Goal: Task Accomplishment & Management: Manage account settings

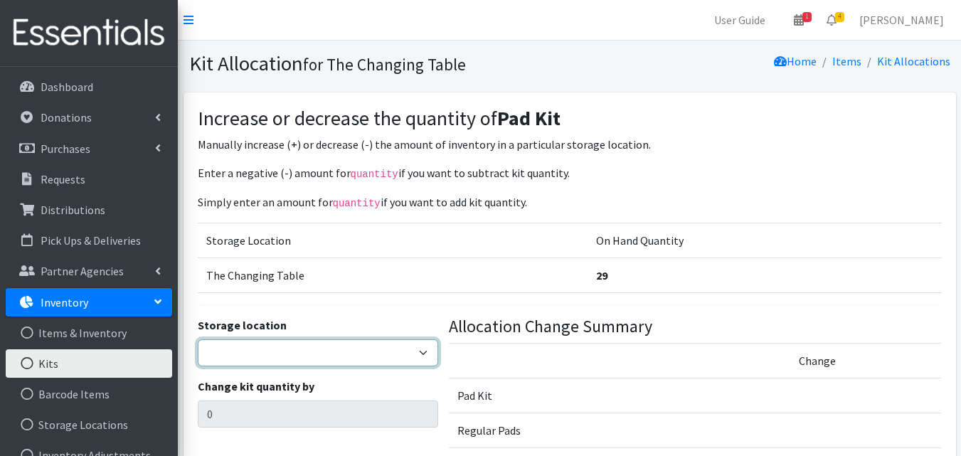
click at [360, 348] on select "The Changing Table Lake Movers Runabout Storage" at bounding box center [318, 352] width 241 height 27
select select "389"
click at [198, 339] on select "The Changing Table Lake Movers Runabout Storage" at bounding box center [318, 352] width 241 height 27
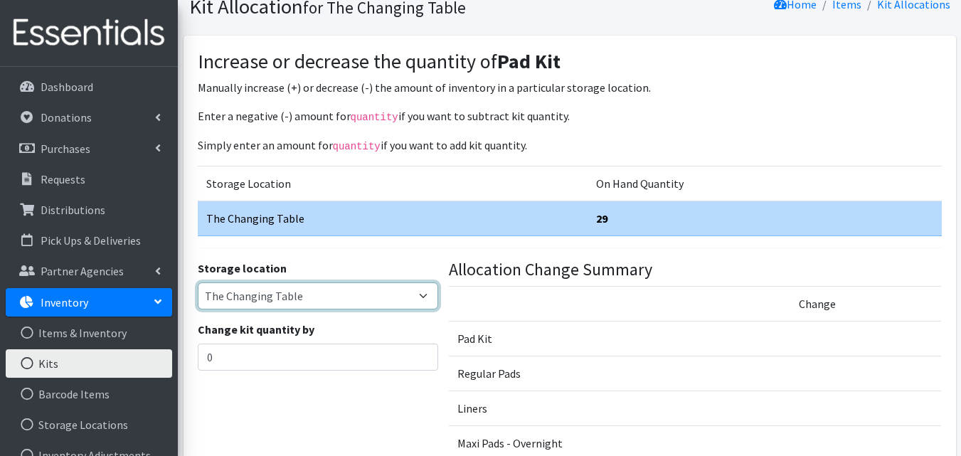
scroll to position [113, 0]
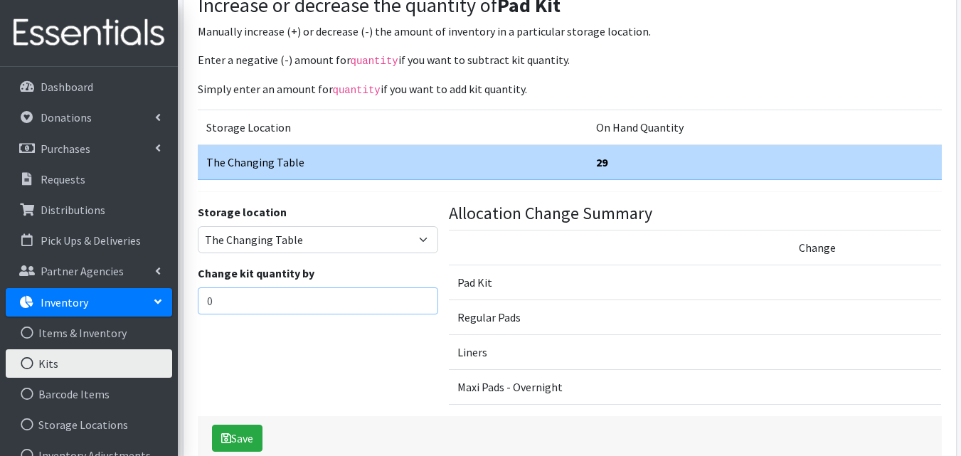
click at [349, 304] on input "0" at bounding box center [318, 300] width 241 height 27
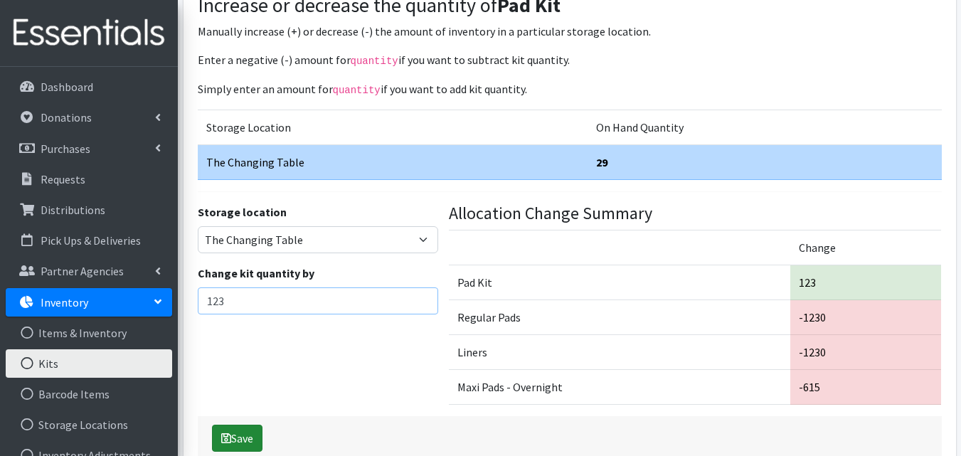
type input "123"
click at [251, 424] on button "Save" at bounding box center [237, 437] width 50 height 27
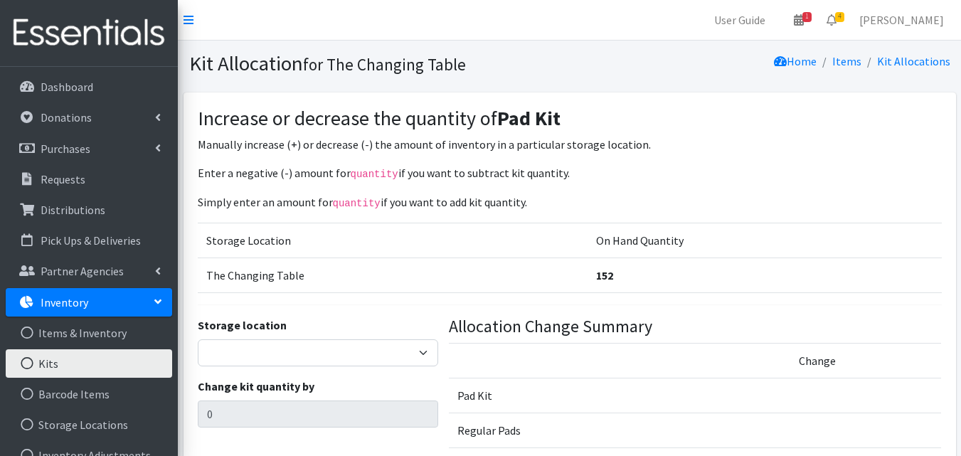
click at [125, 366] on link "Kits" at bounding box center [89, 363] width 166 height 28
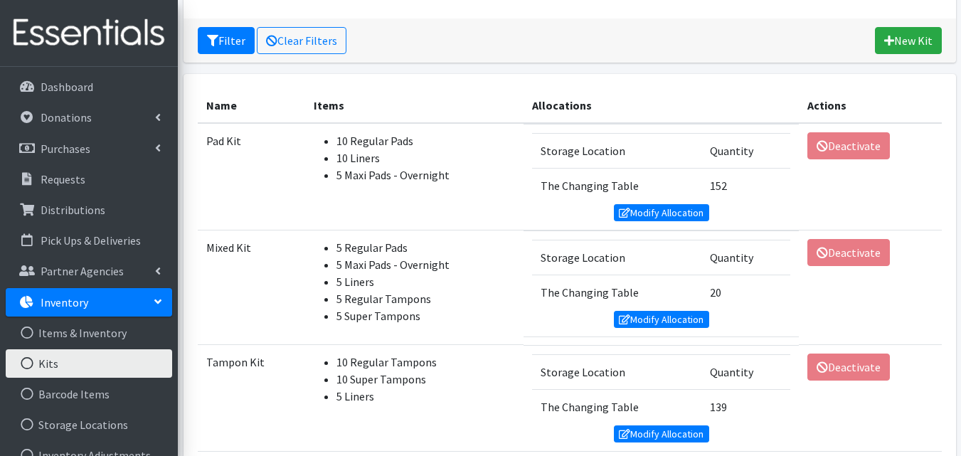
scroll to position [198, 0]
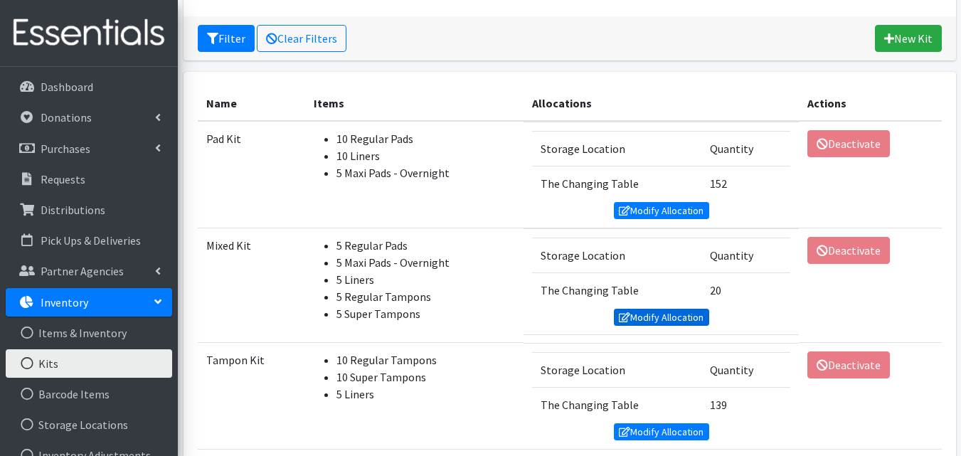
click at [641, 316] on link "Modify Allocation" at bounding box center [661, 317] width 95 height 17
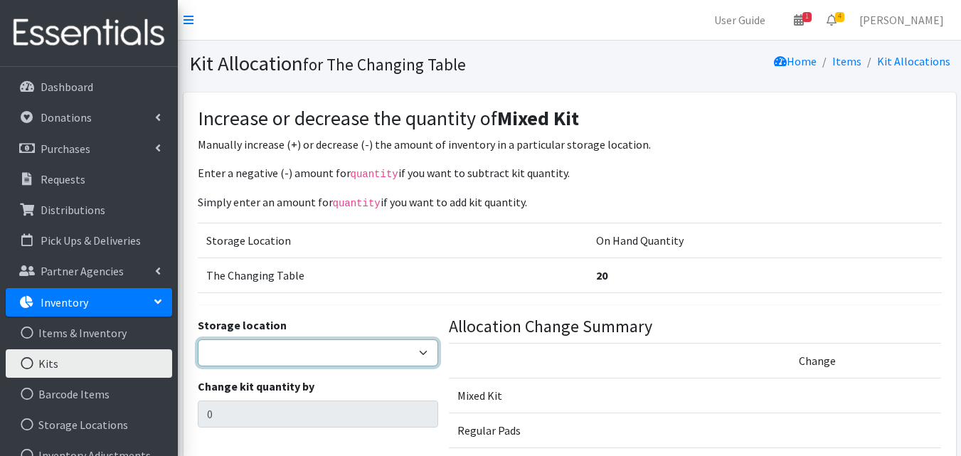
click at [407, 353] on select "The Changing Table Lake Movers Runabout Storage" at bounding box center [318, 352] width 241 height 27
select select "389"
click at [198, 339] on select "The Changing Table Lake Movers Runabout Storage" at bounding box center [318, 352] width 241 height 27
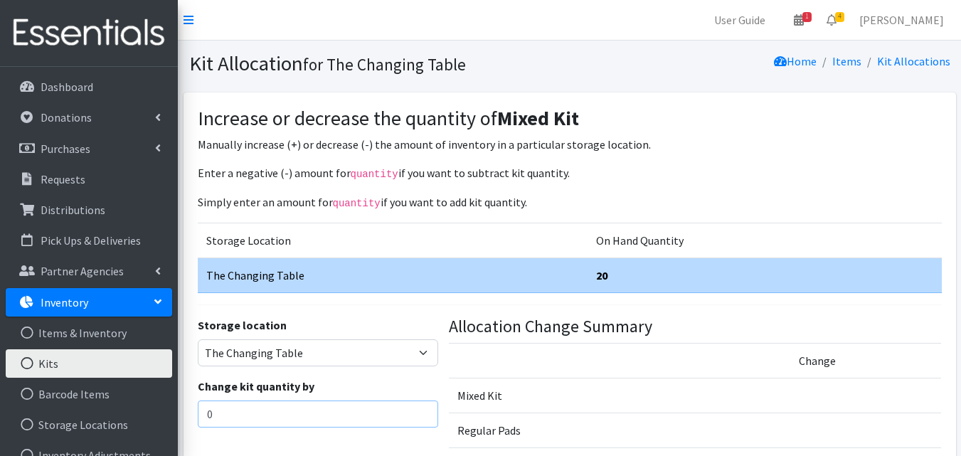
click at [370, 414] on input "0" at bounding box center [318, 413] width 241 height 27
click at [317, 420] on input "number" at bounding box center [318, 413] width 241 height 27
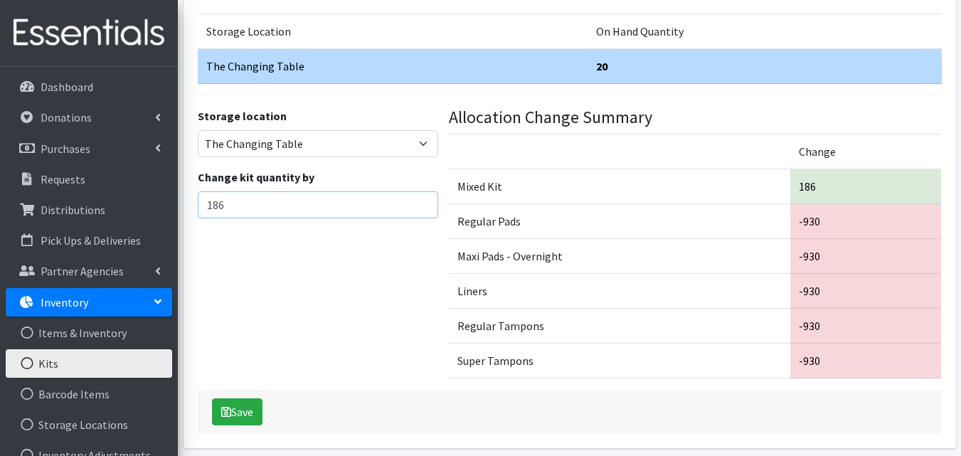
scroll to position [222, 0]
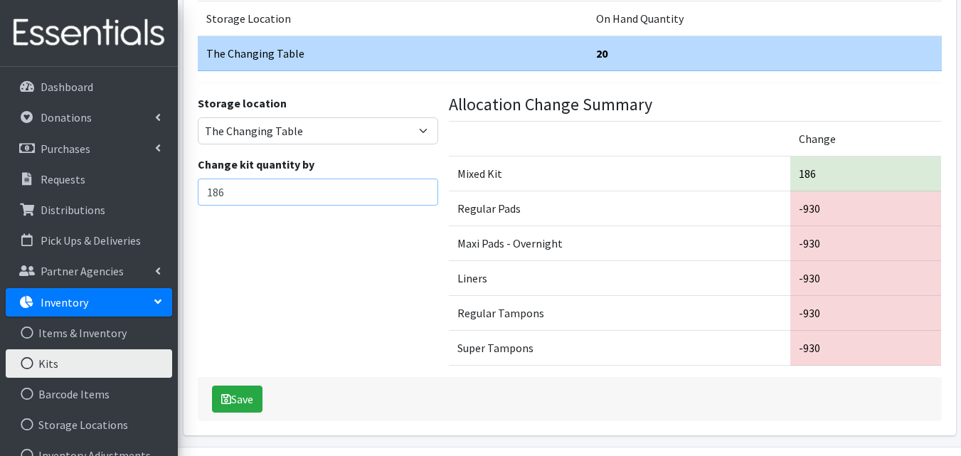
type input "186"
click at [235, 400] on button "Save" at bounding box center [237, 398] width 50 height 27
click at [658, 372] on div "Allocation Change Summary Change Mixed Kit 186 Regular Pads -930 Maxi Pads - Ov…" at bounding box center [695, 236] width 503 height 282
click at [255, 389] on div "Saving" at bounding box center [570, 399] width 744 height 44
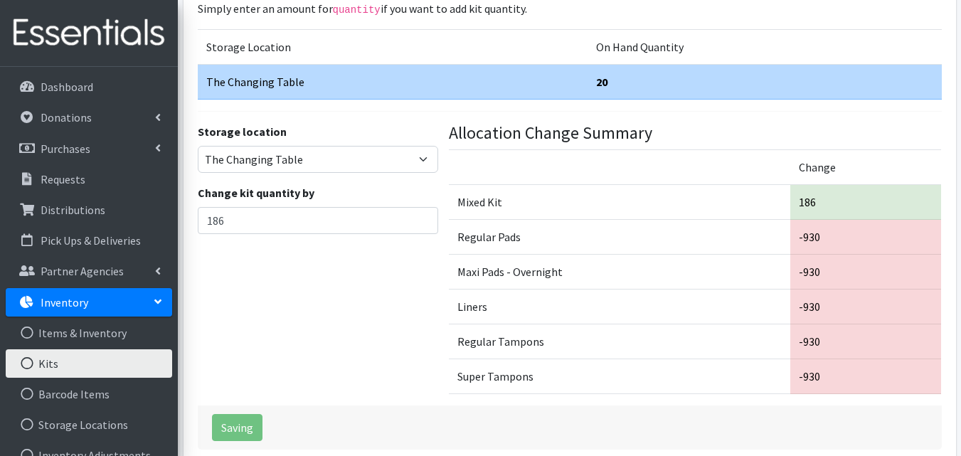
scroll to position [133, 0]
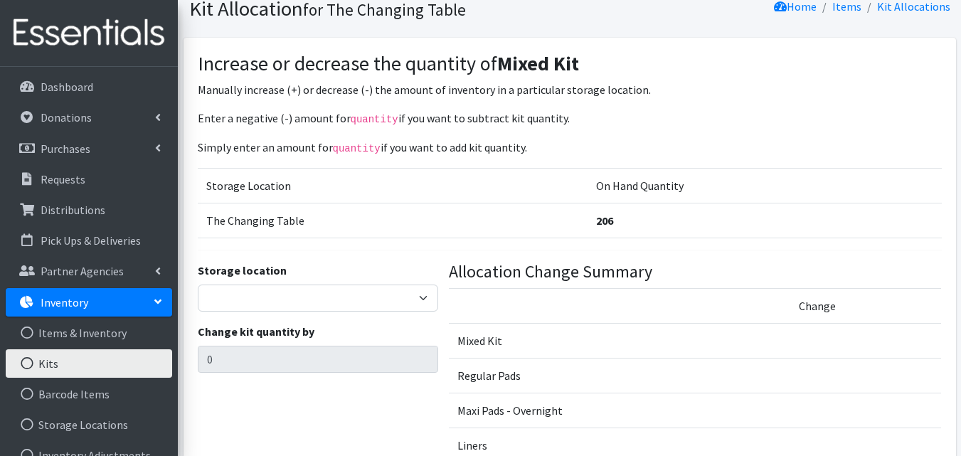
scroll to position [57, 0]
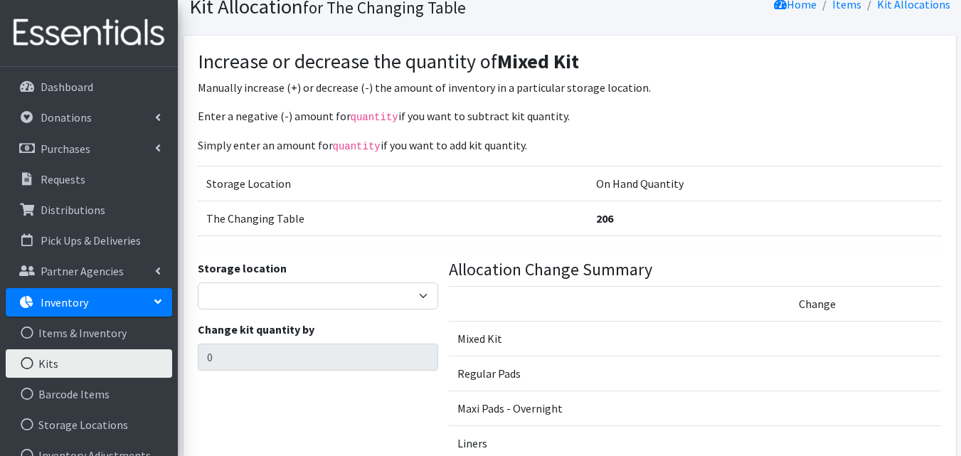
click at [125, 299] on link "Inventory" at bounding box center [89, 302] width 166 height 28
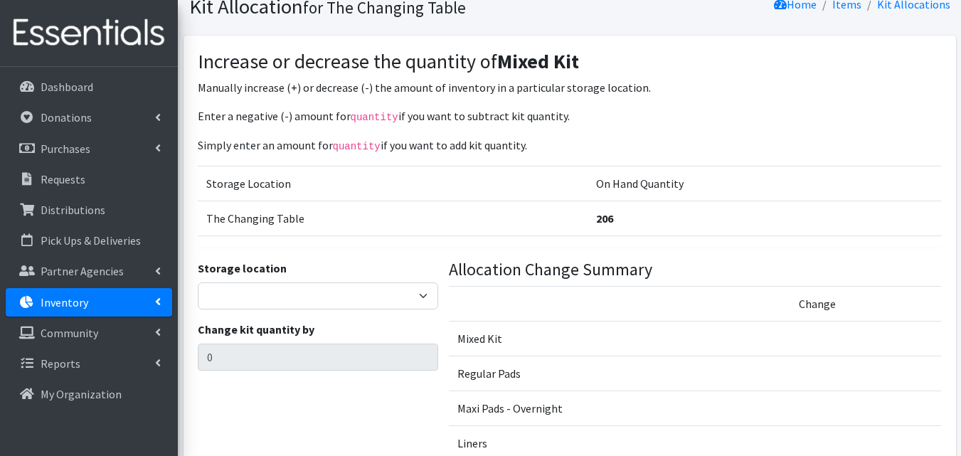
click at [101, 311] on link "Inventory" at bounding box center [89, 302] width 166 height 28
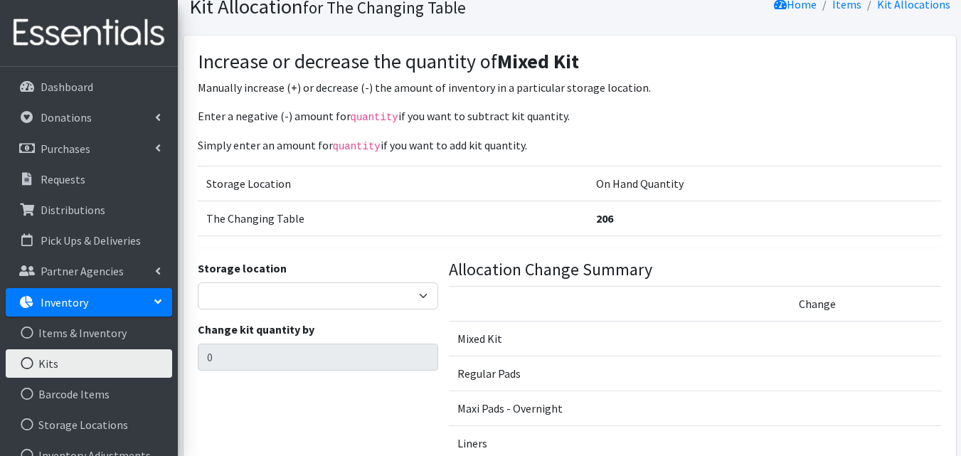
click at [77, 359] on link "Kits" at bounding box center [89, 363] width 166 height 28
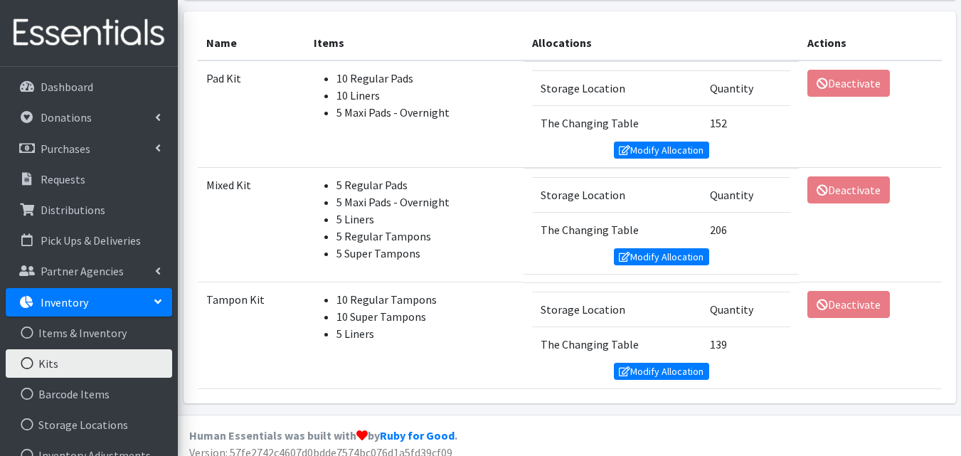
scroll to position [269, 0]
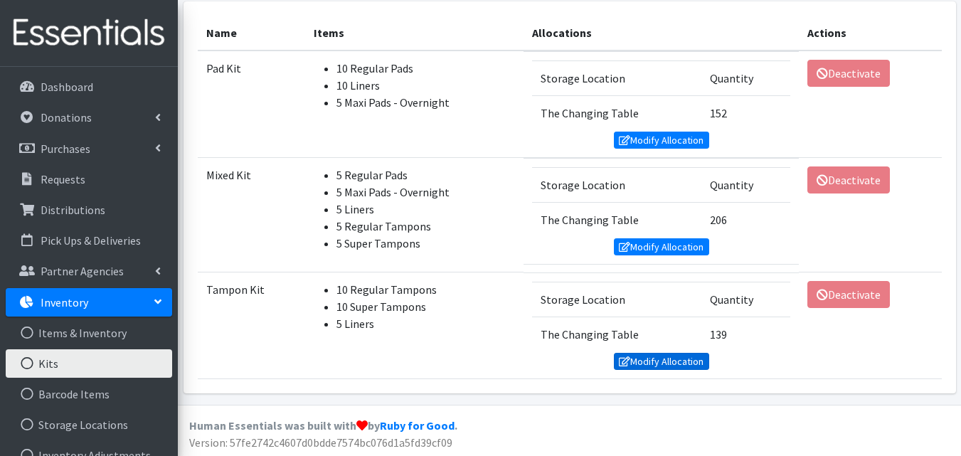
click at [634, 363] on link "Modify Allocation" at bounding box center [661, 361] width 95 height 17
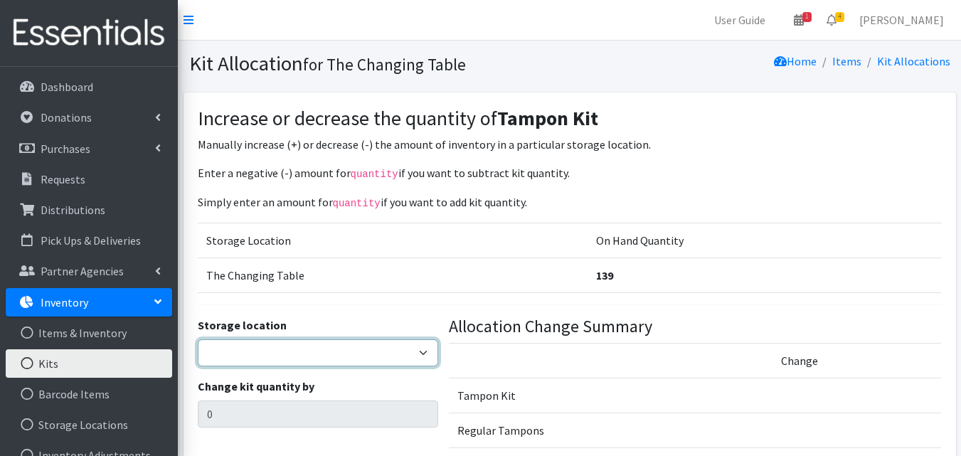
click at [353, 363] on select "The Changing Table Lake Movers Runabout Storage" at bounding box center [318, 352] width 241 height 27
select select "389"
click at [198, 339] on select "The Changing Table Lake Movers Runabout Storage" at bounding box center [318, 352] width 241 height 27
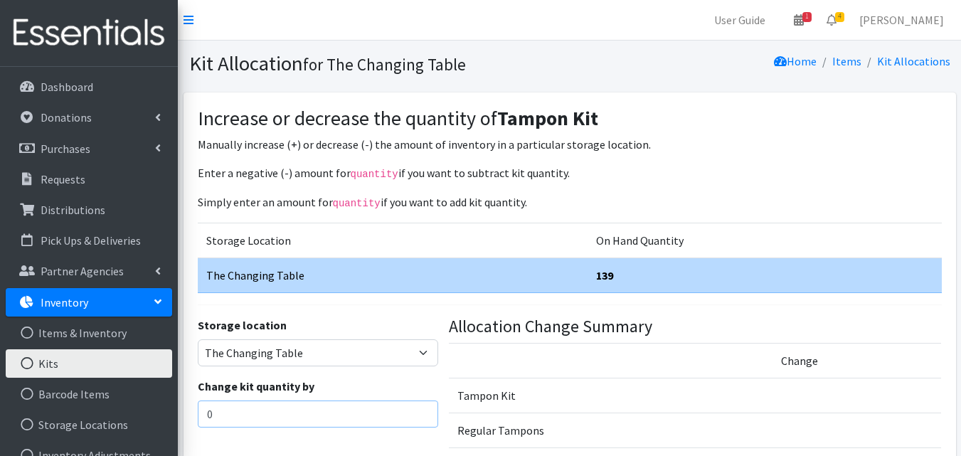
click at [337, 414] on input "0" at bounding box center [318, 413] width 241 height 27
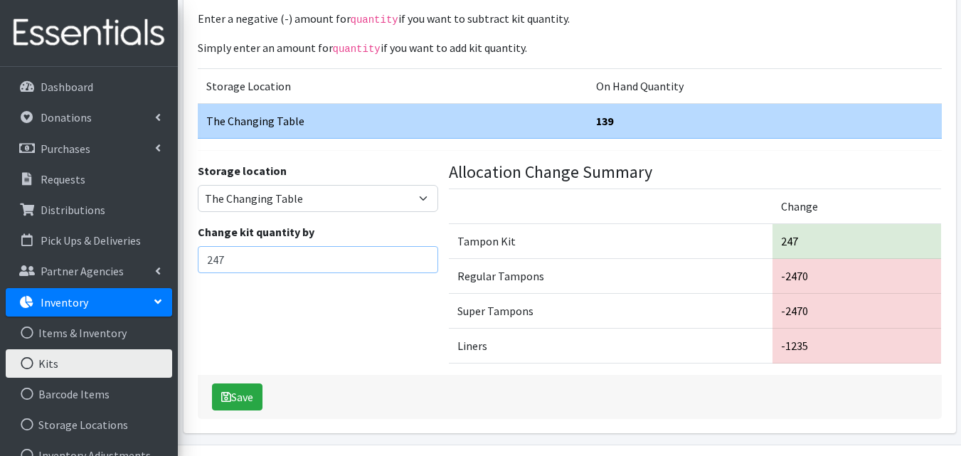
scroll to position [170, 0]
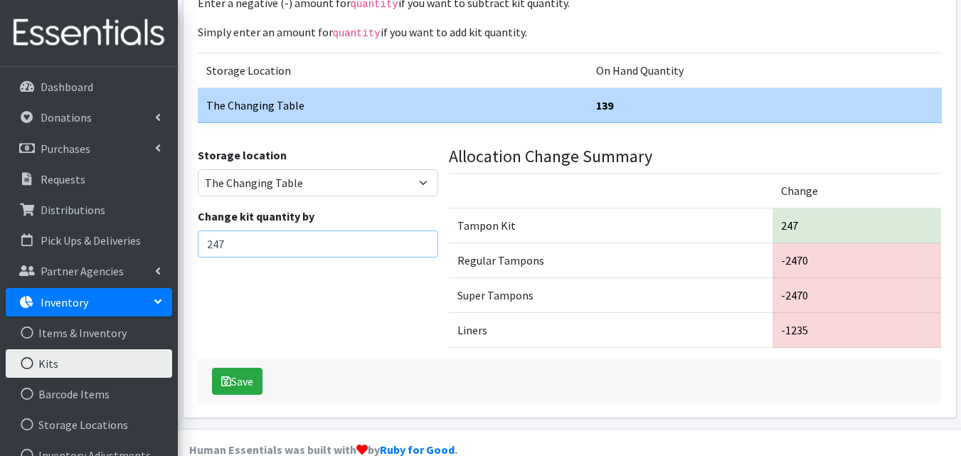
type input "247"
click at [247, 383] on button "Save" at bounding box center [237, 381] width 50 height 27
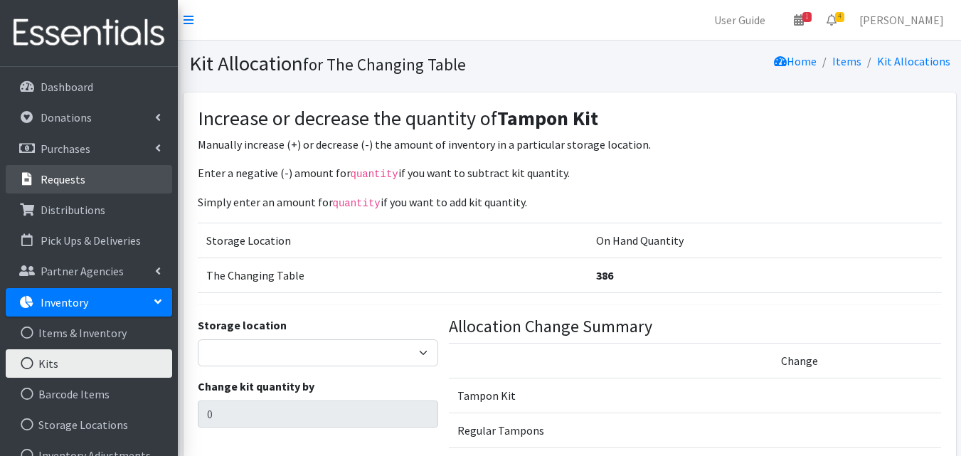
click at [50, 186] on link "Requests" at bounding box center [89, 179] width 166 height 28
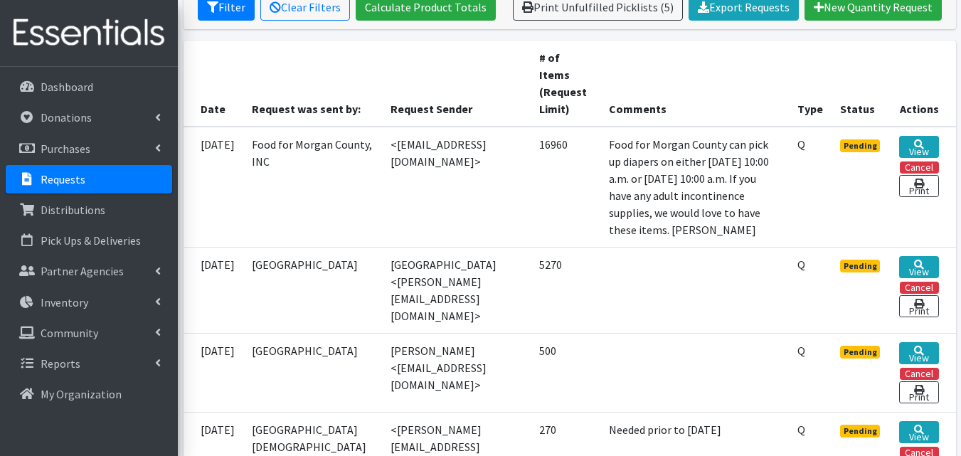
scroll to position [290, 0]
click at [923, 137] on link "View" at bounding box center [918, 148] width 39 height 22
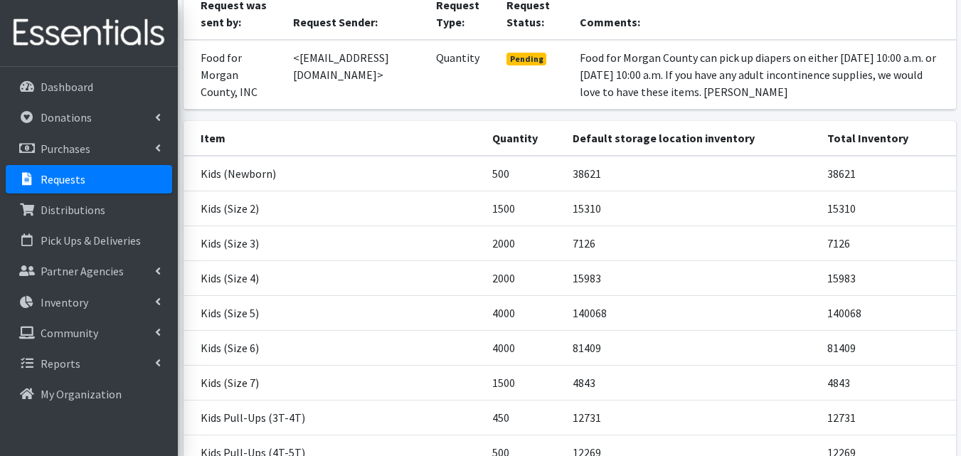
scroll to position [153, 0]
click at [105, 172] on link "Requests" at bounding box center [89, 179] width 166 height 28
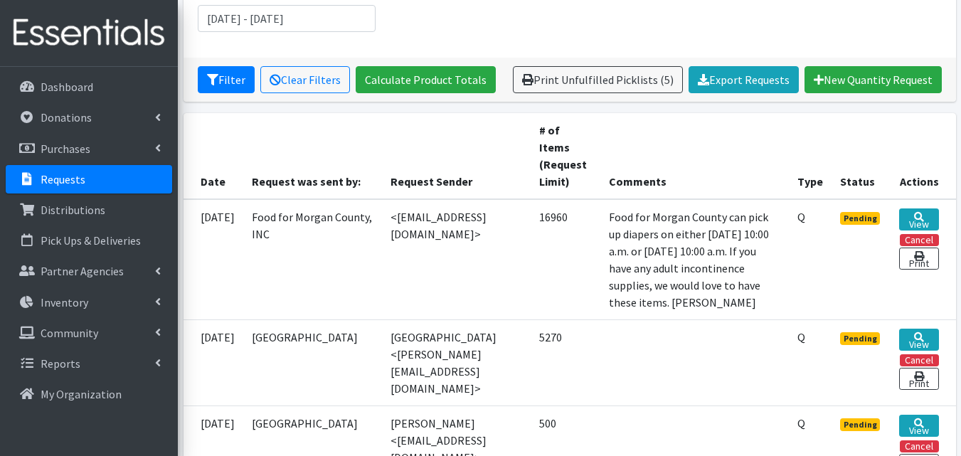
scroll to position [210, 0]
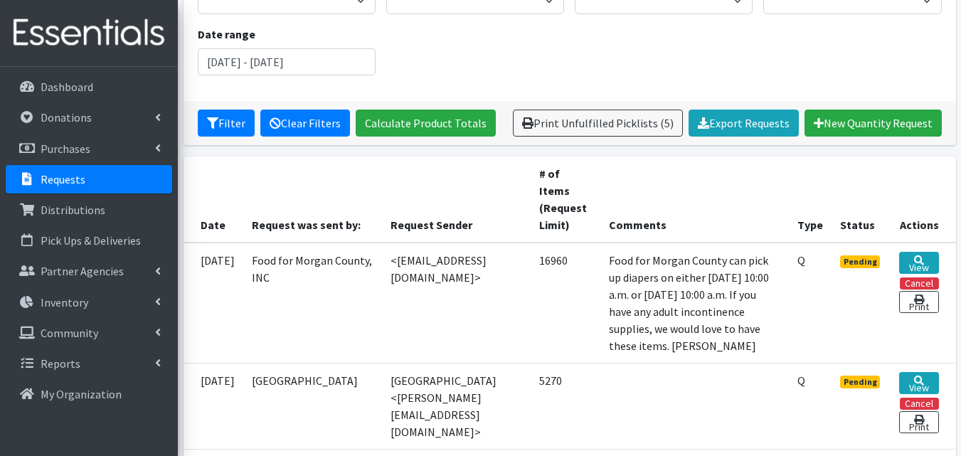
click at [288, 133] on div "Filter Clear Filters Calculate Product Totals Print Unfulfilled Picklists (5) E…" at bounding box center [569, 123] width 772 height 44
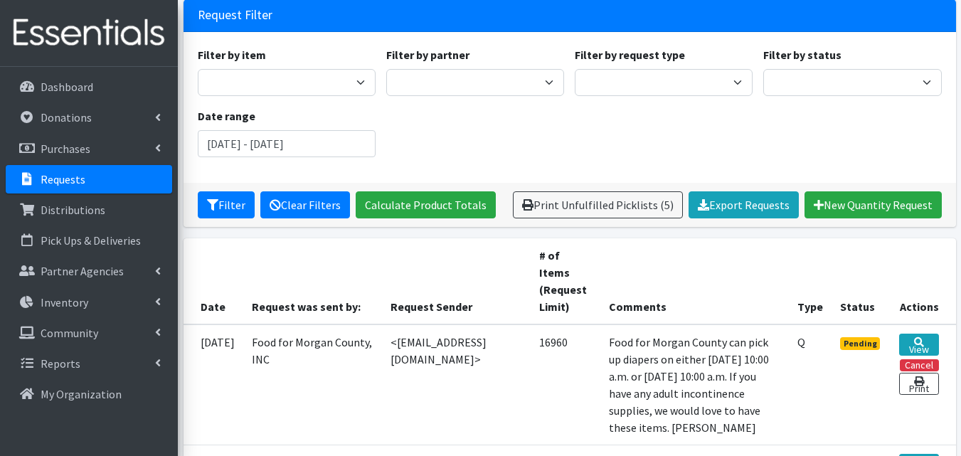
scroll to position [68, 0]
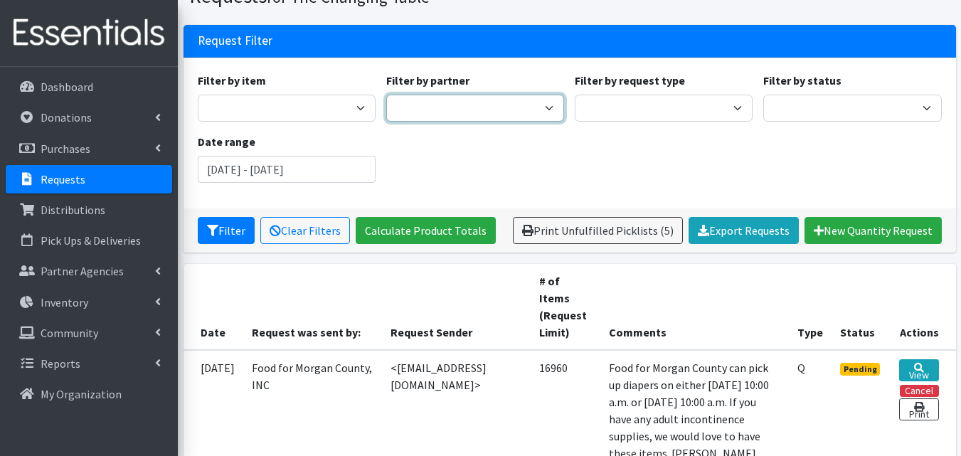
click at [432, 110] on select "Camdenton School District Citizens Against Domestic Violence, Inc COMC - [GEOGR…" at bounding box center [475, 108] width 178 height 27
select select "5178"
click at [386, 95] on select "Camdenton School District Citizens Against Domestic Violence, Inc COMC - [GEOGR…" at bounding box center [475, 108] width 178 height 27
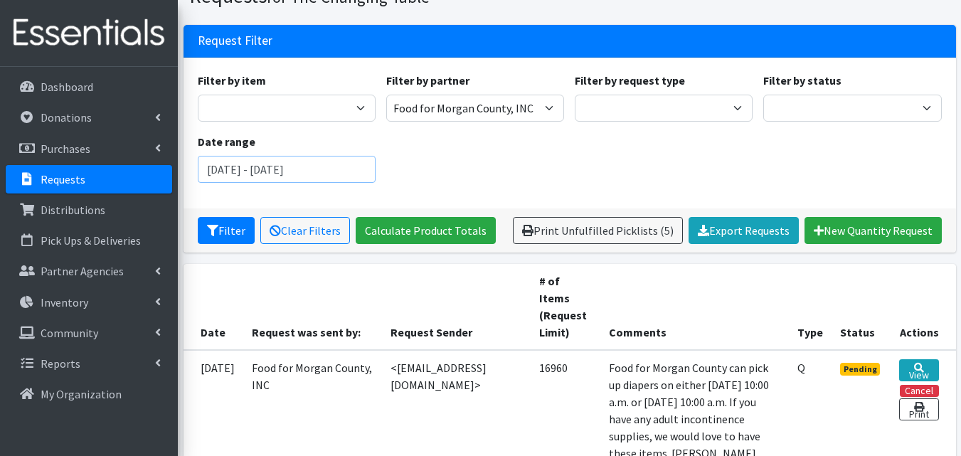
click at [337, 171] on input "[DATE] - [DATE]" at bounding box center [287, 169] width 178 height 27
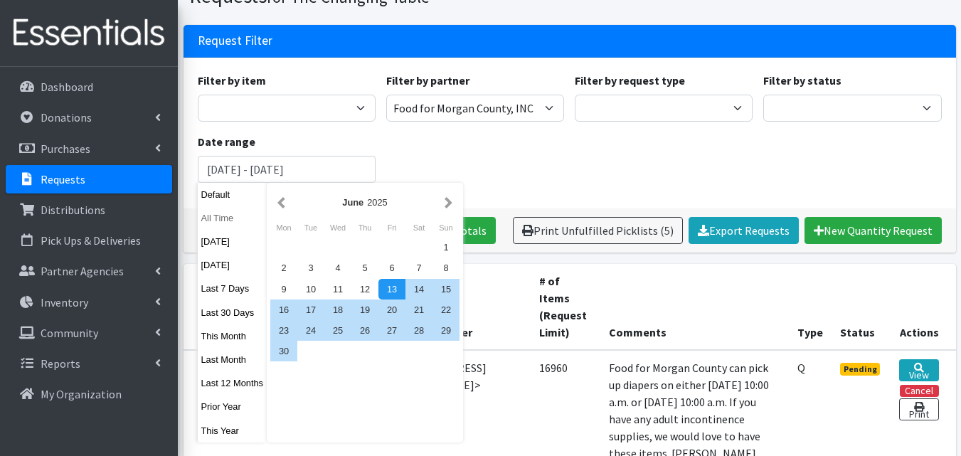
click at [224, 218] on button "All Time" at bounding box center [233, 218] width 70 height 21
type input "[DATE] - [DATE]"
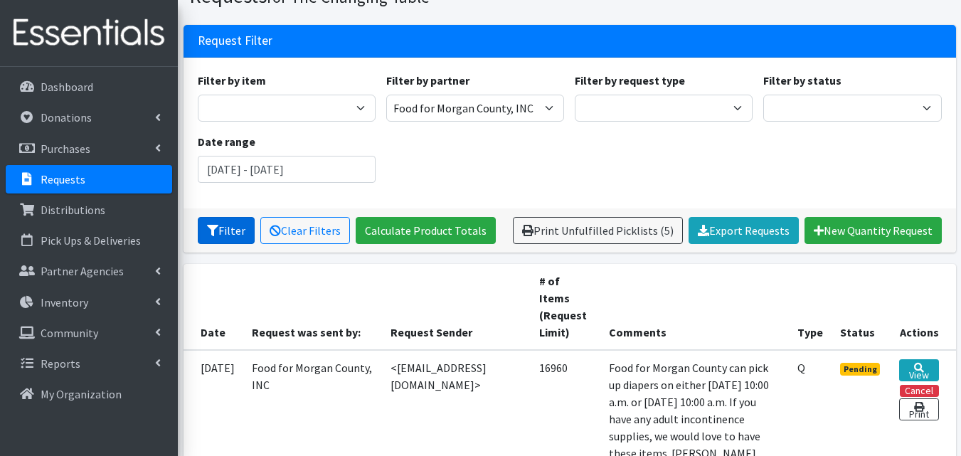
click at [226, 228] on button "Filter" at bounding box center [226, 230] width 57 height 27
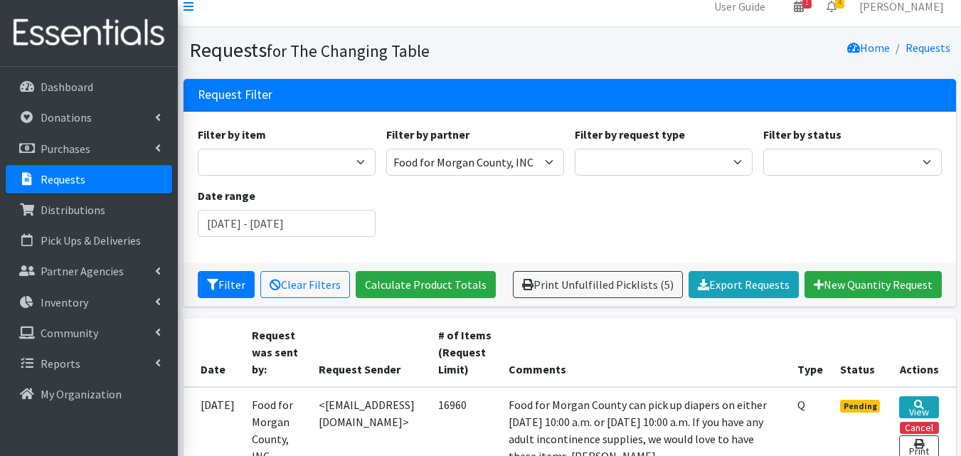
scroll to position [4, 0]
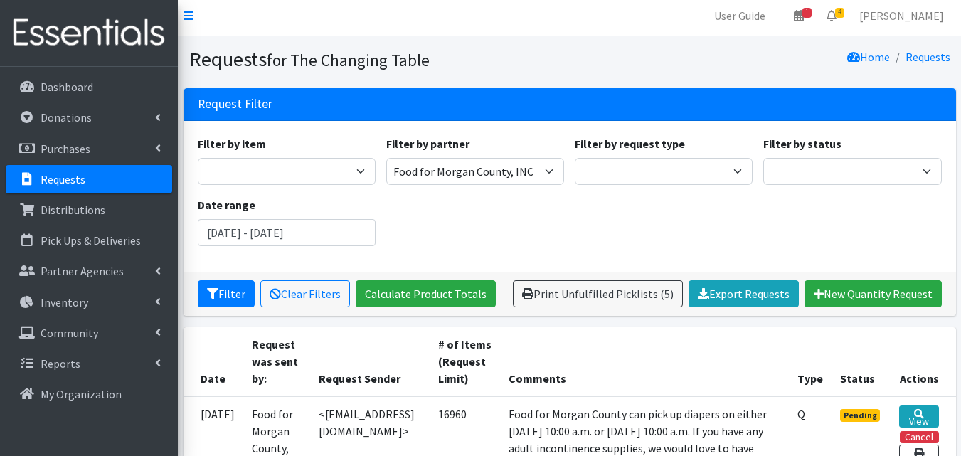
click at [119, 173] on link "Requests" at bounding box center [89, 179] width 166 height 28
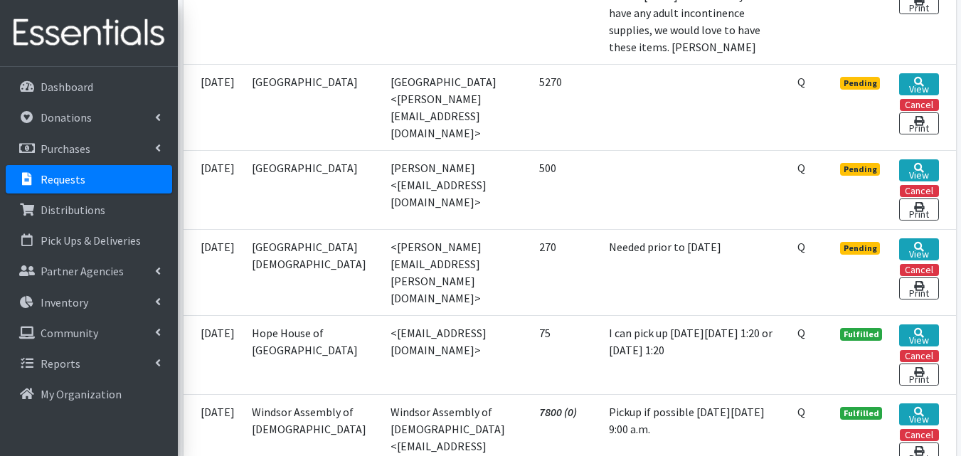
scroll to position [466, 0]
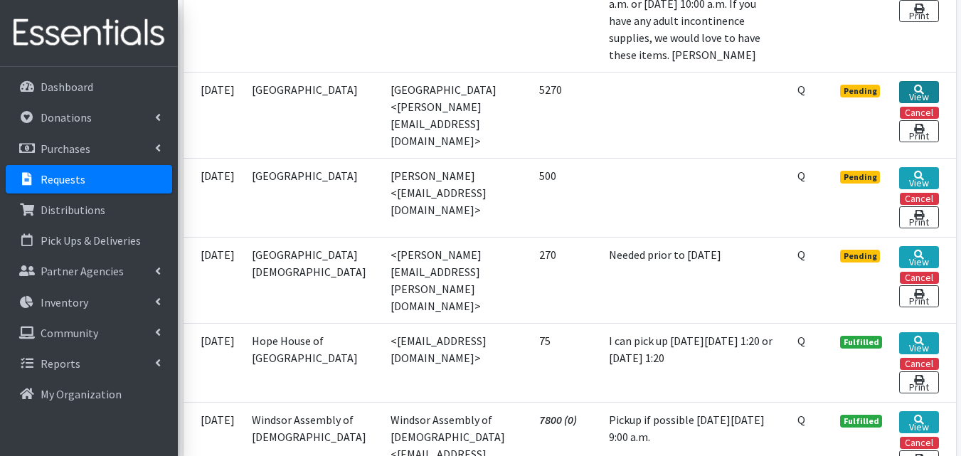
click at [929, 103] on link "View" at bounding box center [918, 92] width 39 height 22
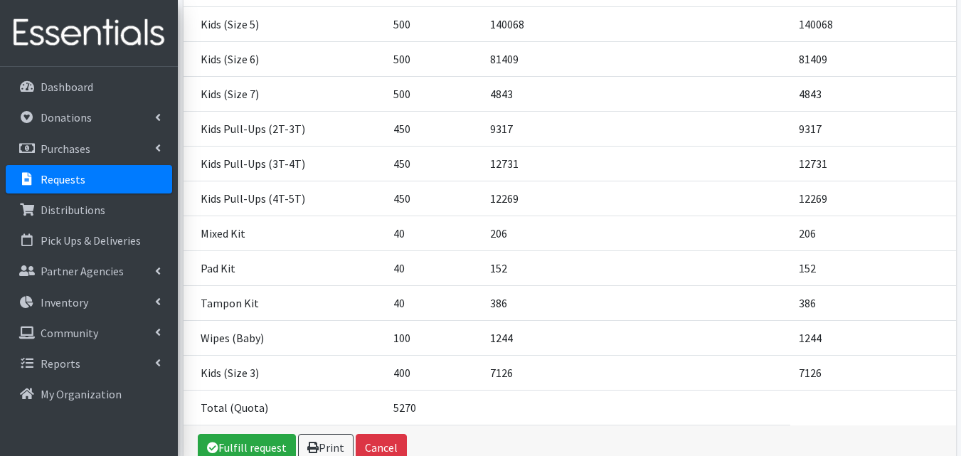
scroll to position [410, 0]
click at [110, 181] on link "Requests" at bounding box center [89, 179] width 166 height 28
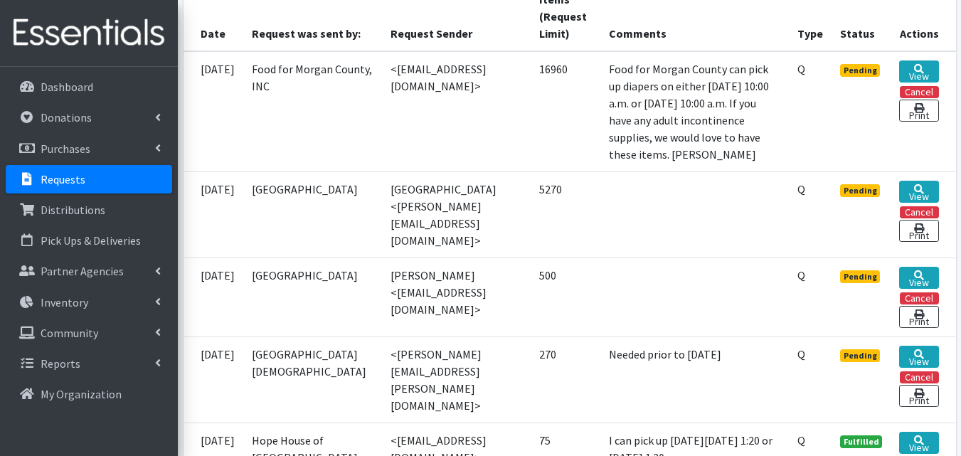
scroll to position [368, 0]
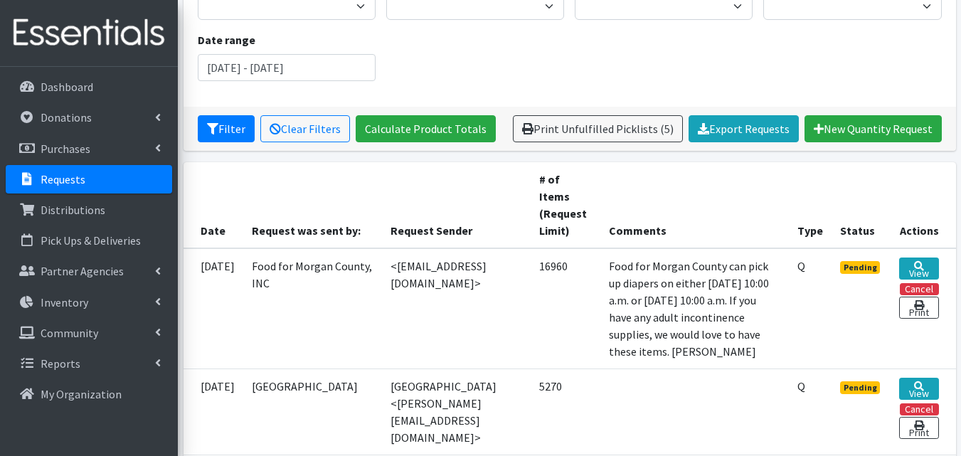
scroll to position [171, 0]
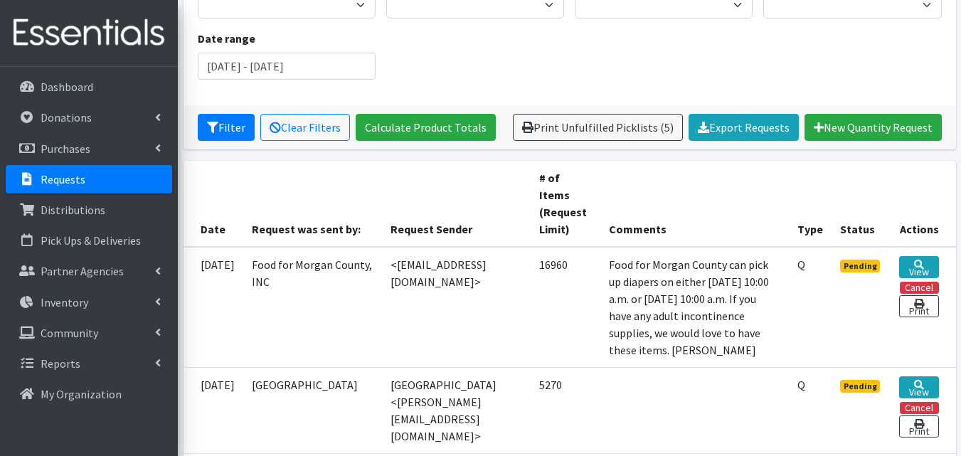
click at [124, 181] on link "Requests" at bounding box center [89, 179] width 166 height 28
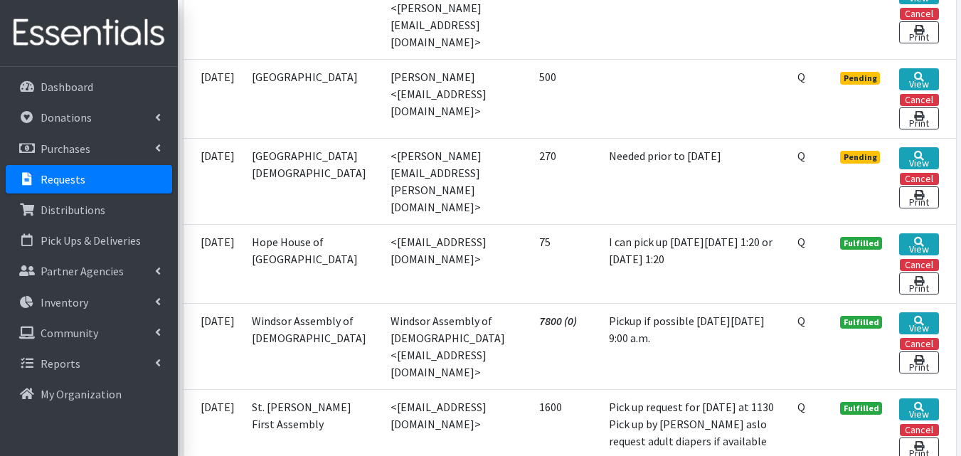
scroll to position [565, 0]
